Goal: Transaction & Acquisition: Book appointment/travel/reservation

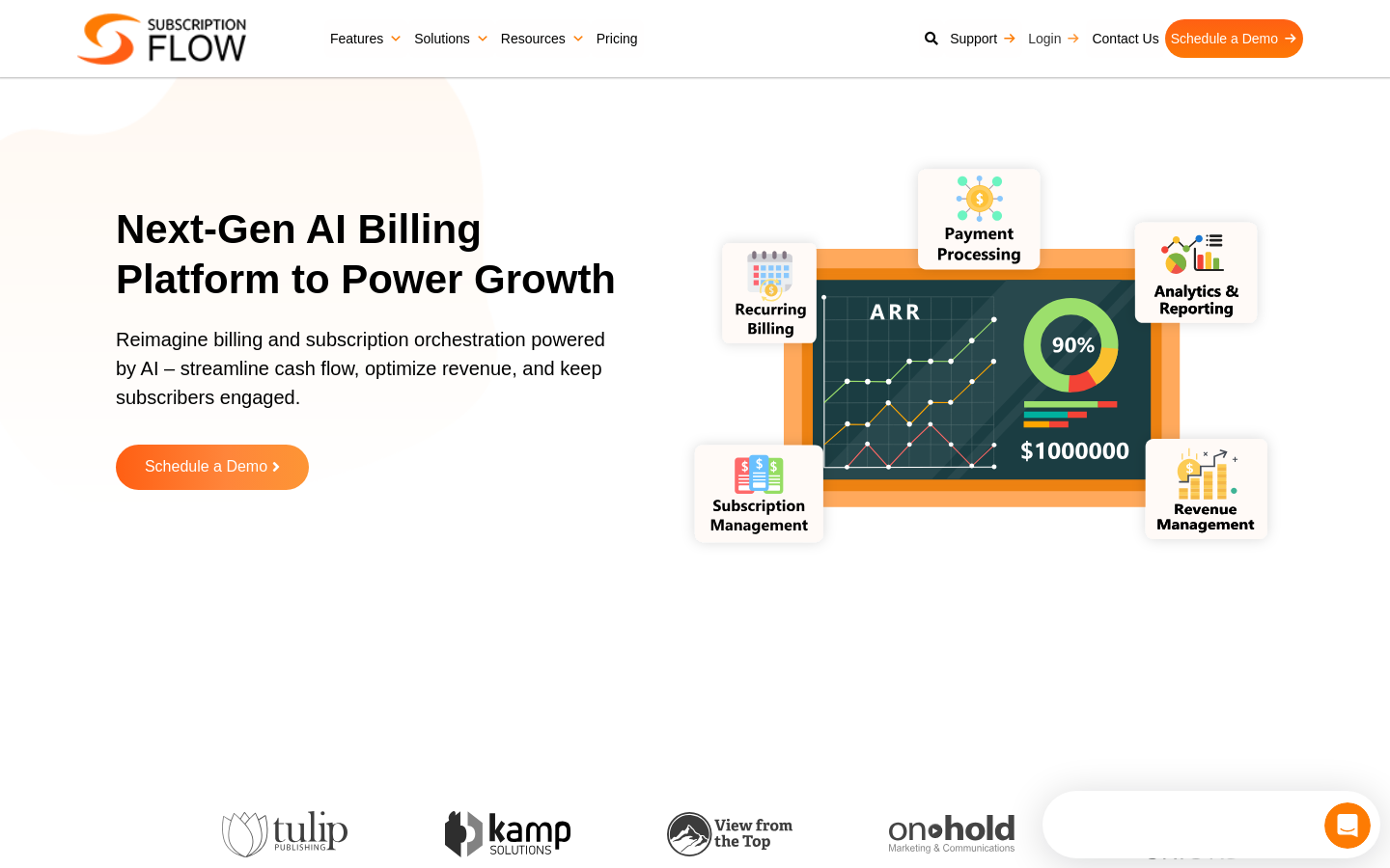
click at [1044, 41] on link "Login" at bounding box center [1054, 39] width 64 height 39
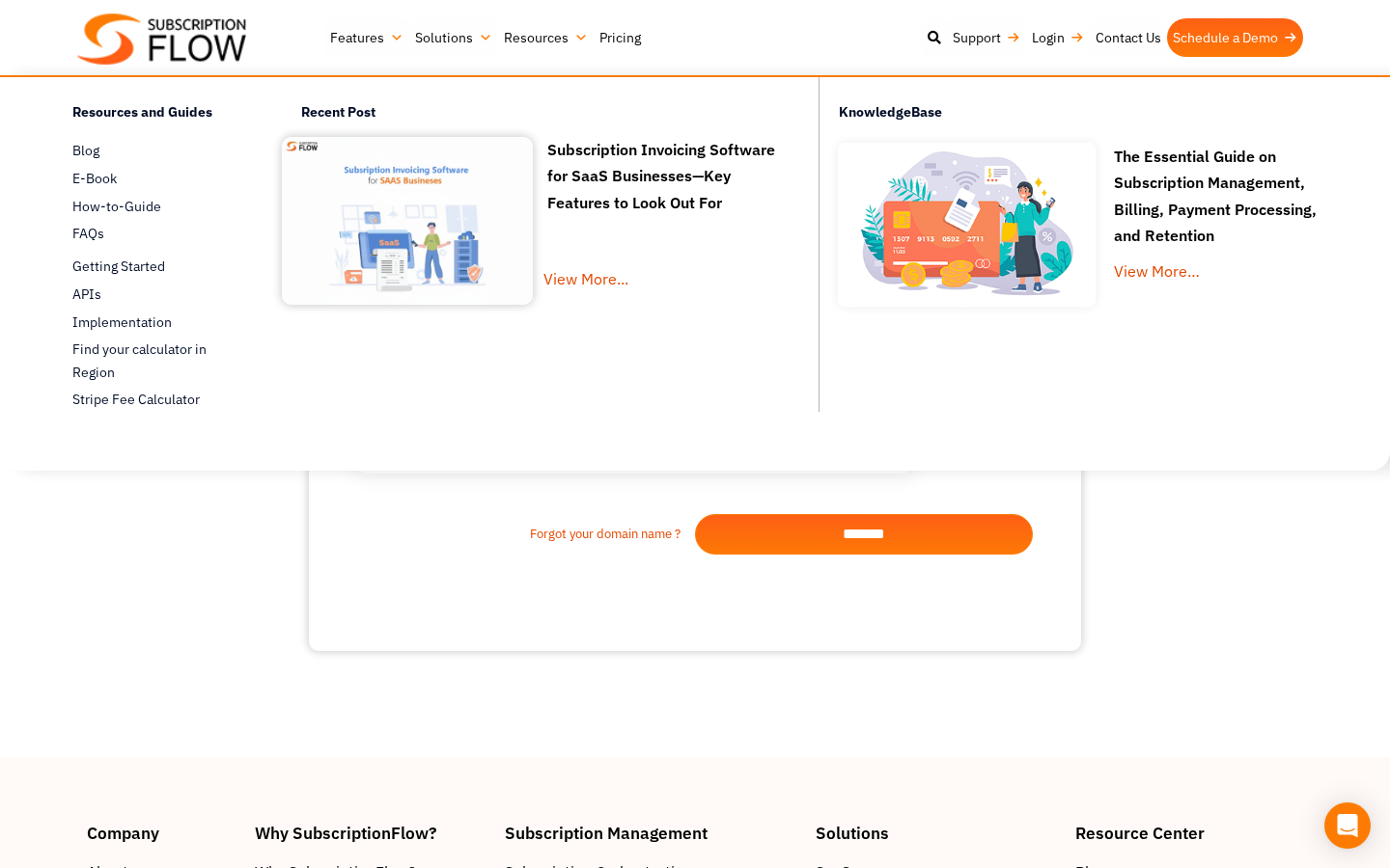
click at [618, 40] on link "Pricing" at bounding box center [620, 38] width 53 height 39
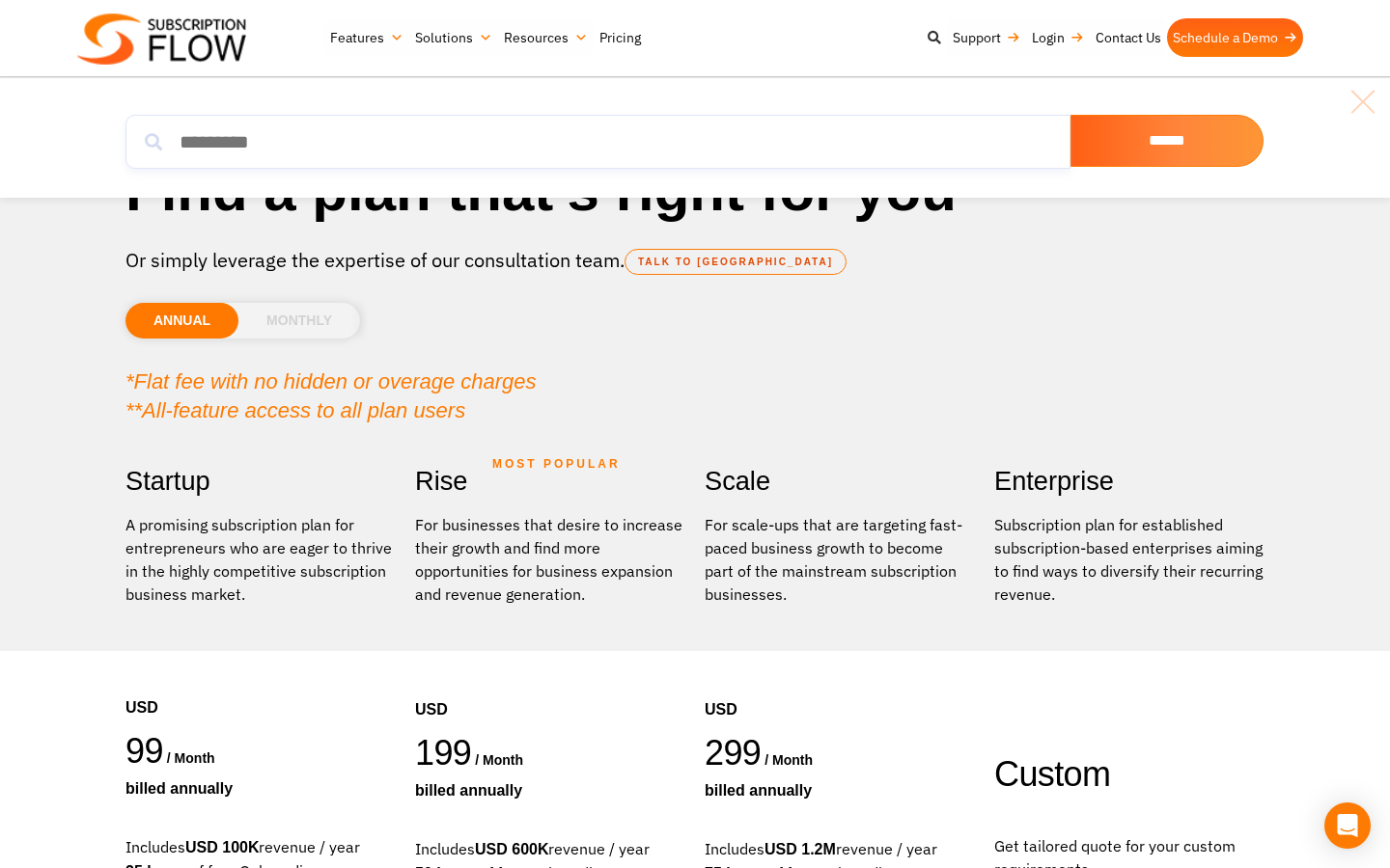
drag, startPoint x: 0, startPoint y: 0, endPoint x: 932, endPoint y: 37, distance: 932.7
click at [932, 37] on icon at bounding box center [934, 38] width 14 height 14
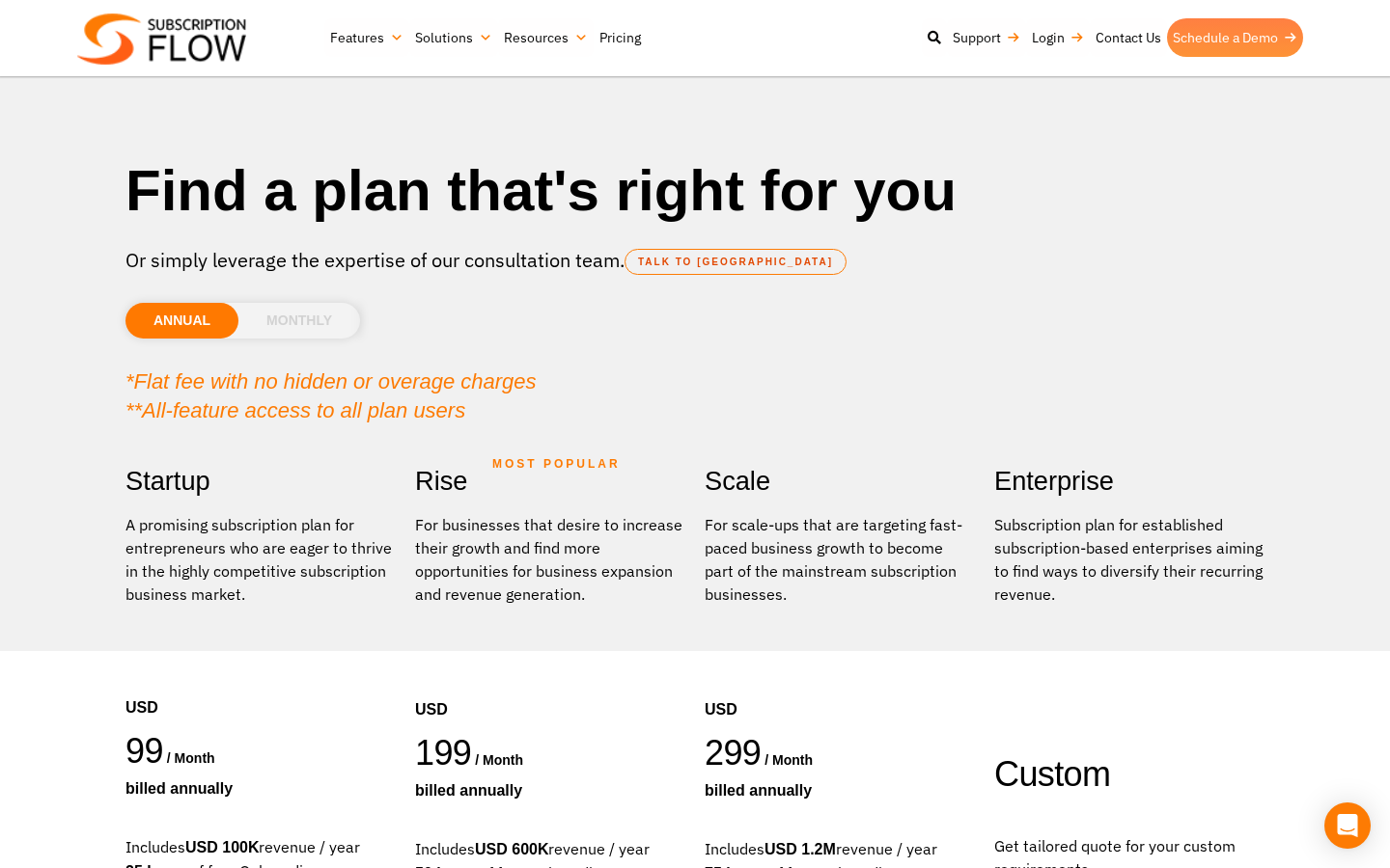
click at [1218, 46] on link "Schedule a Demo" at bounding box center [1235, 38] width 136 height 39
